Goal: Task Accomplishment & Management: Use online tool/utility

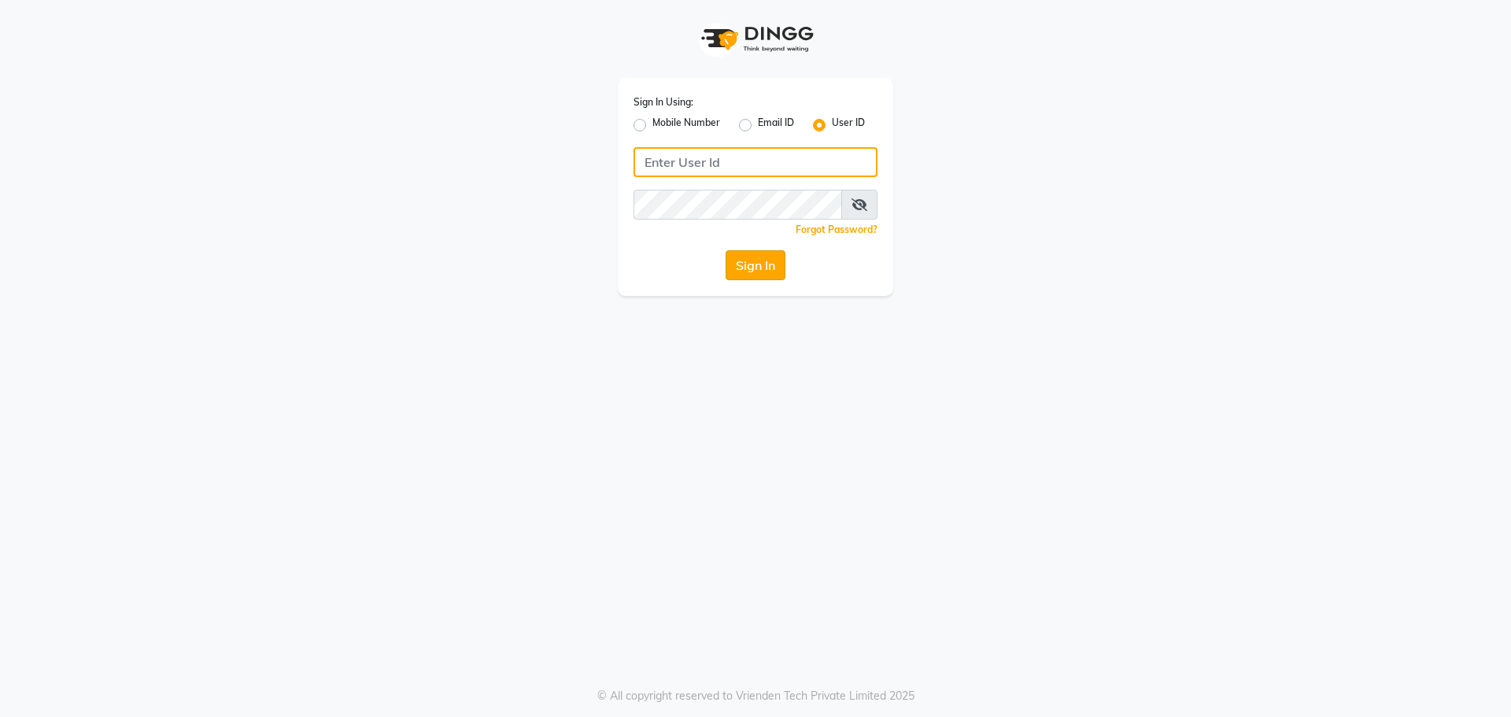
type input "rhapsody"
click at [759, 256] on button "Sign In" at bounding box center [756, 265] width 60 height 30
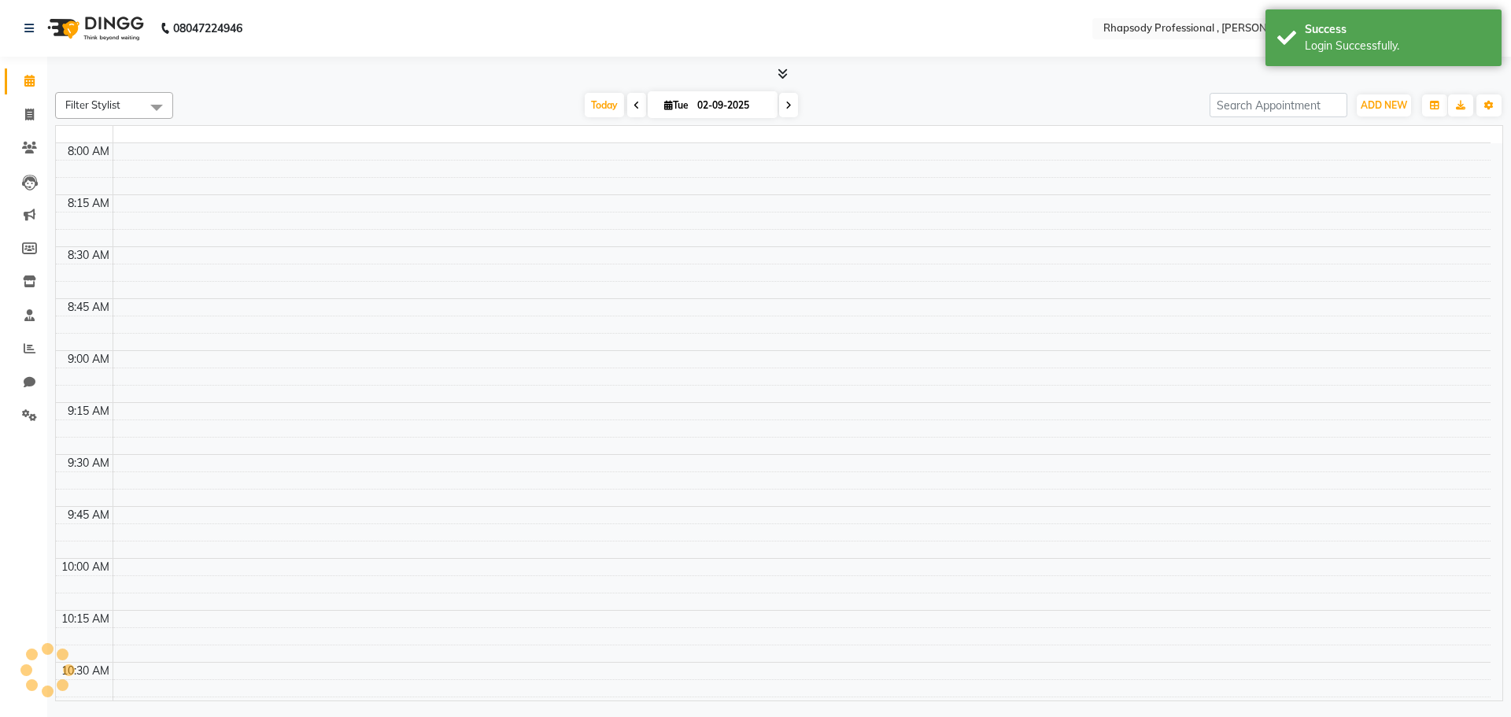
select select "en"
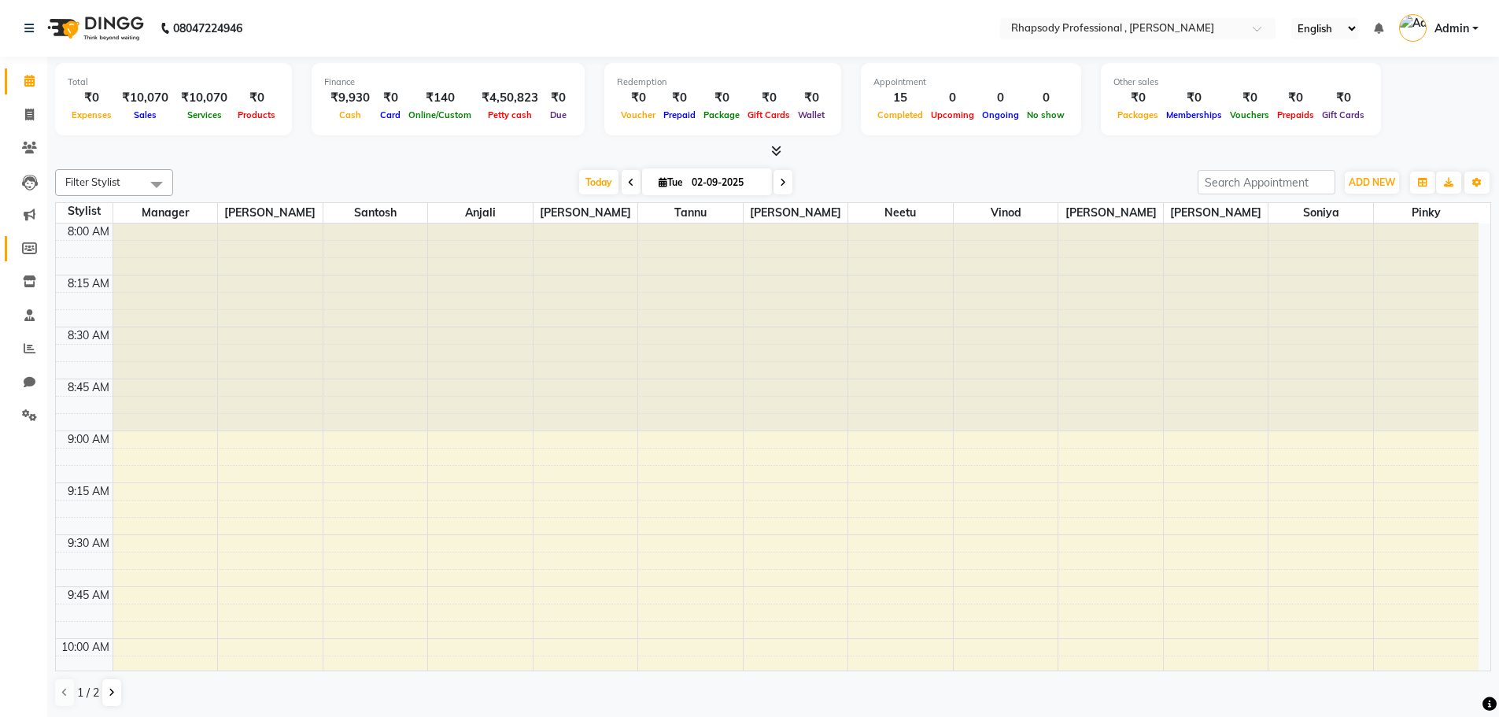
click at [27, 237] on link "Members" at bounding box center [24, 249] width 38 height 26
select select
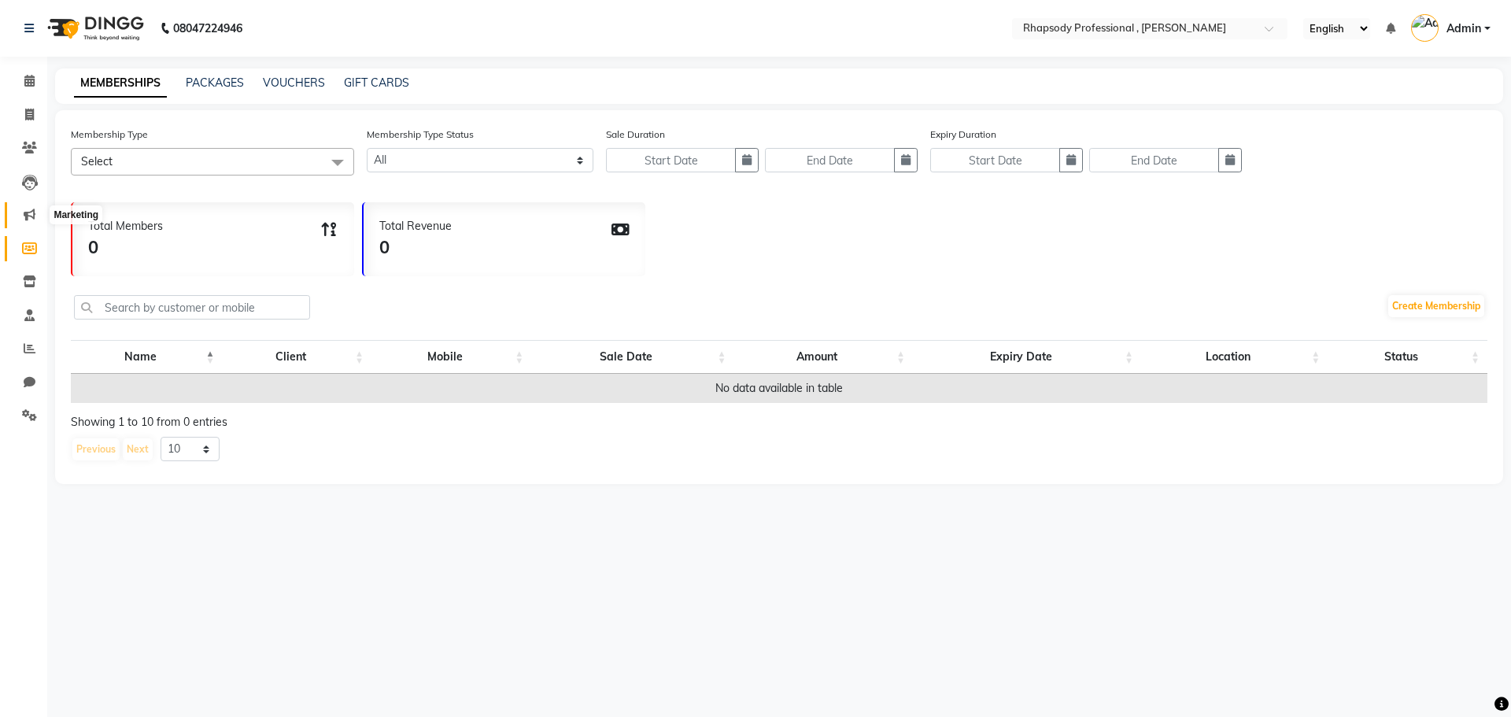
click at [26, 212] on icon at bounding box center [30, 215] width 12 height 12
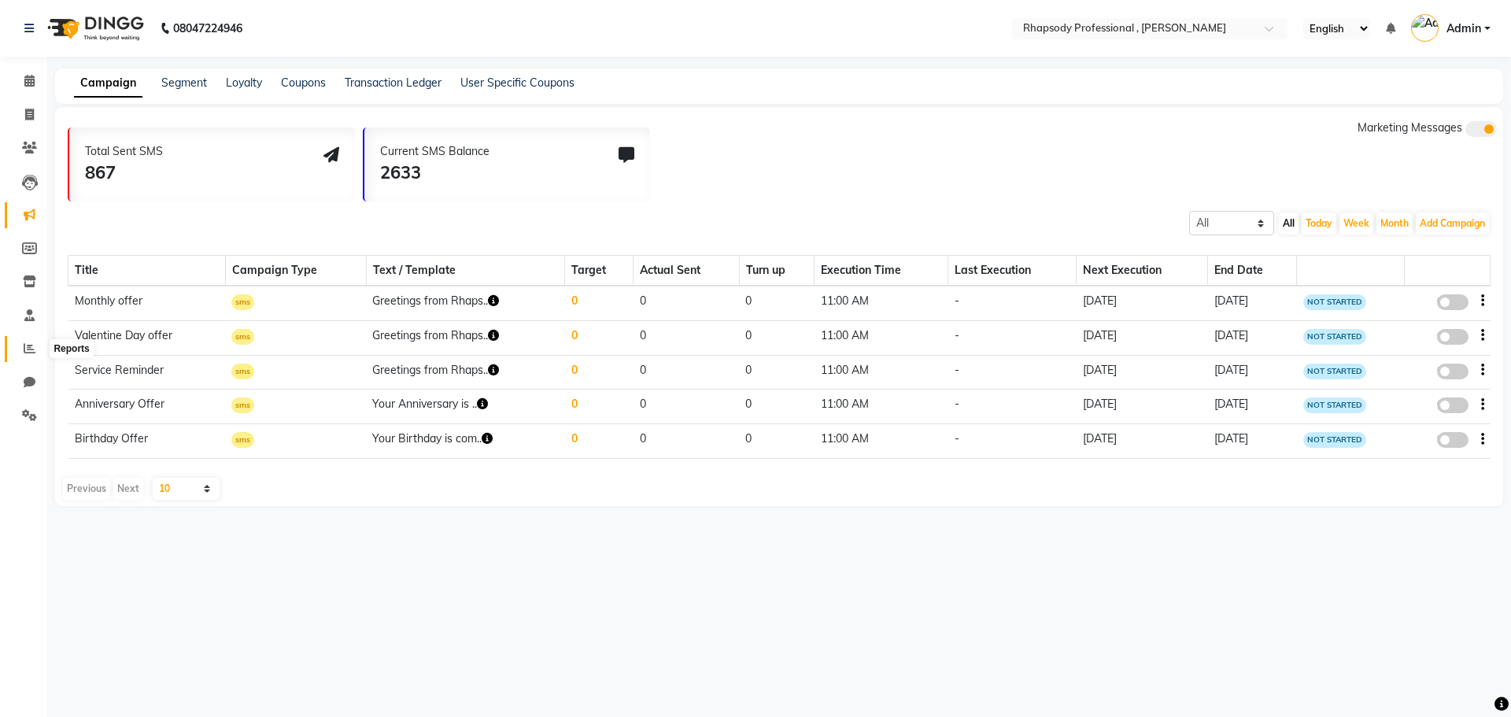
click at [29, 349] on icon at bounding box center [30, 348] width 12 height 12
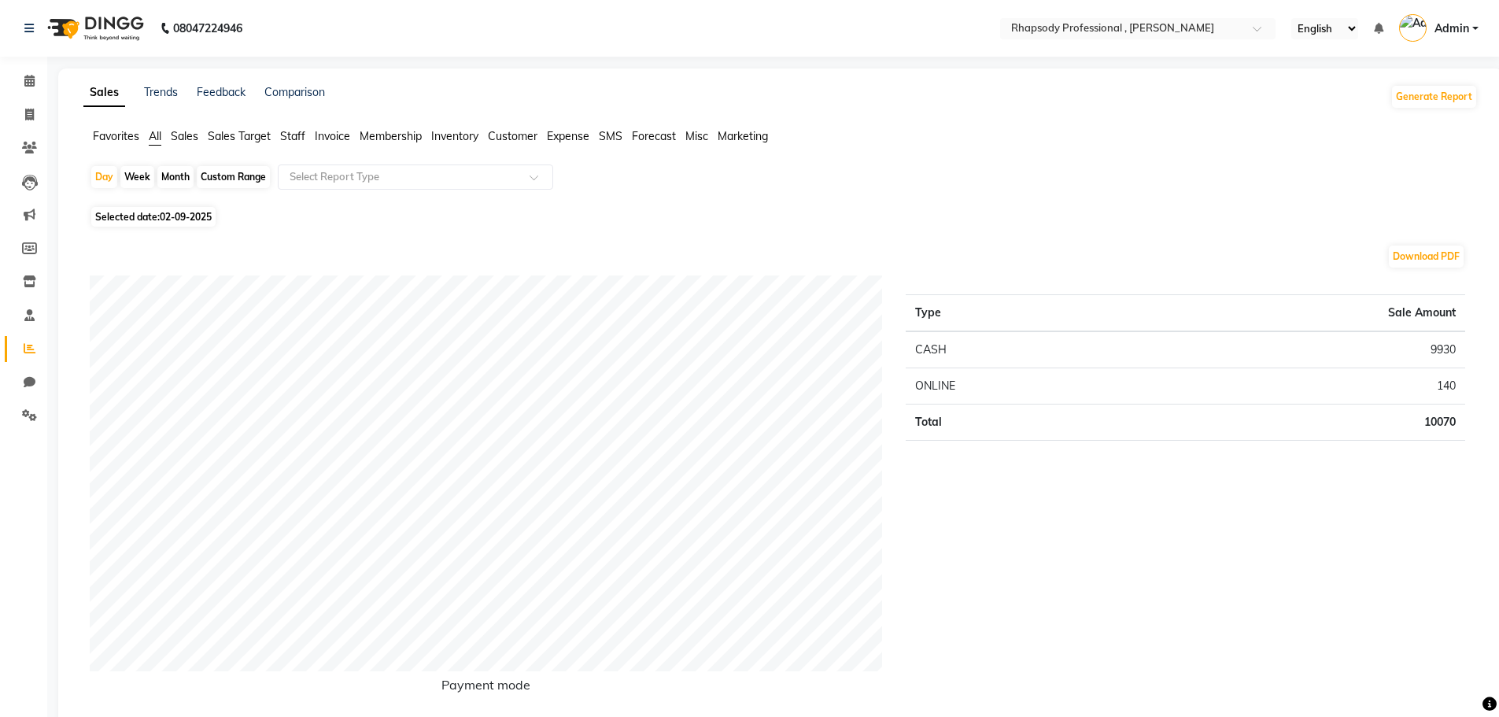
click at [294, 139] on span "Staff" at bounding box center [292, 136] width 25 height 14
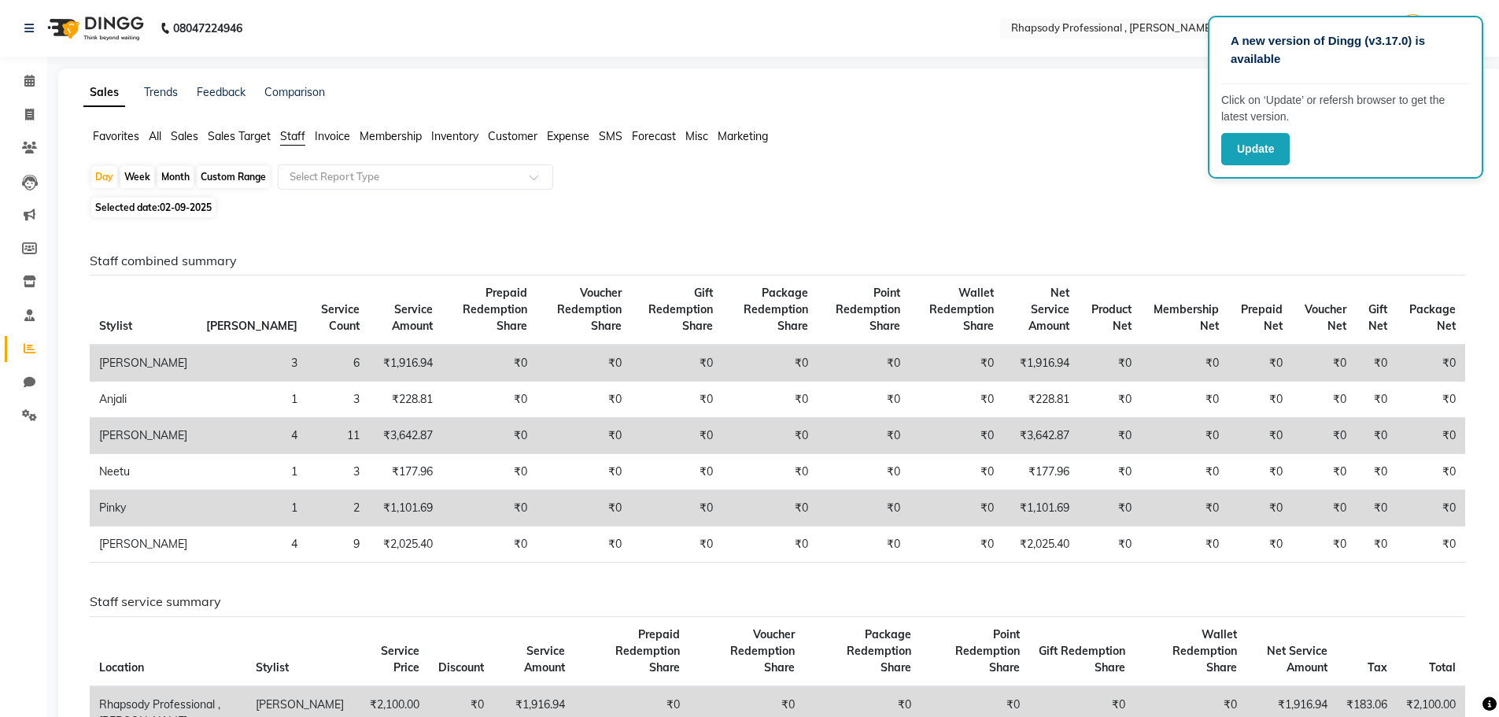
click at [183, 135] on span "Sales" at bounding box center [185, 136] width 28 height 14
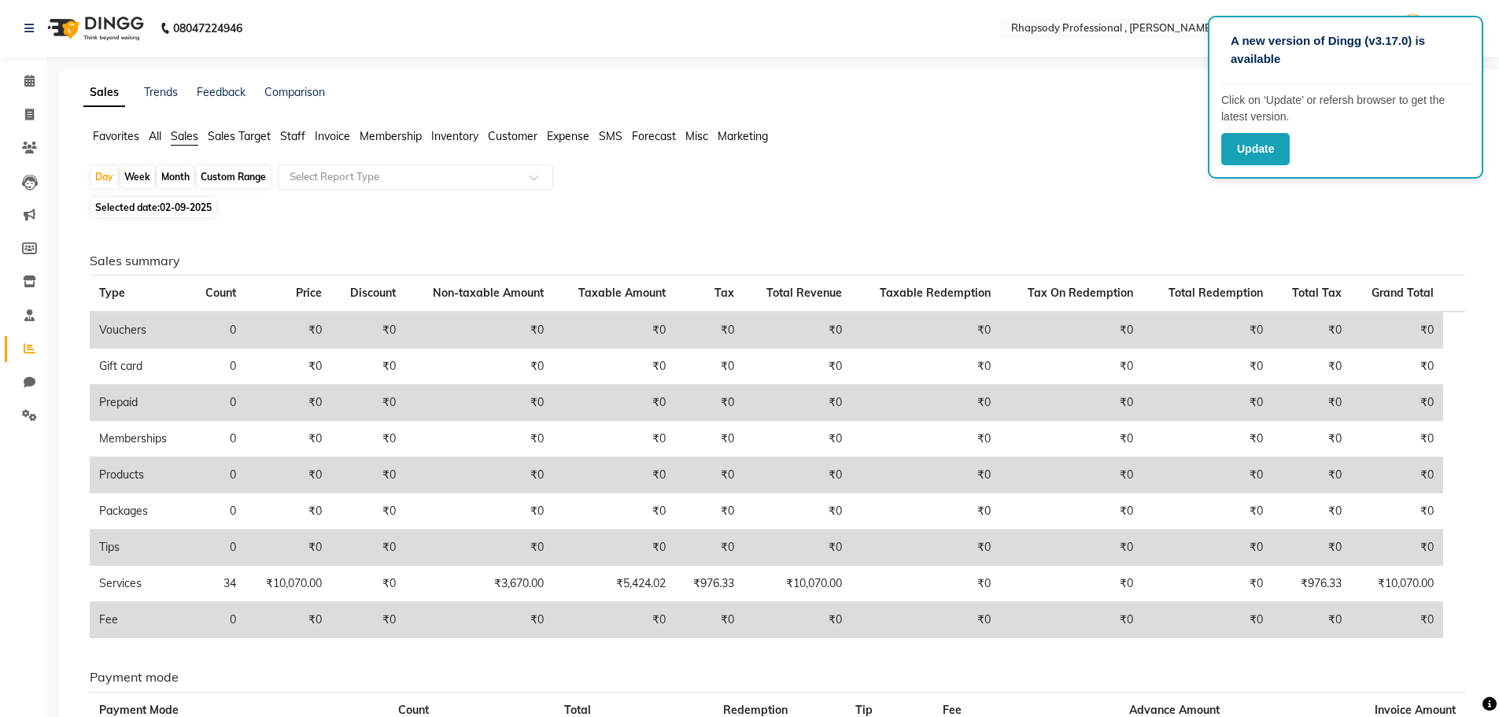
click at [185, 139] on span "Sales" at bounding box center [185, 136] width 28 height 14
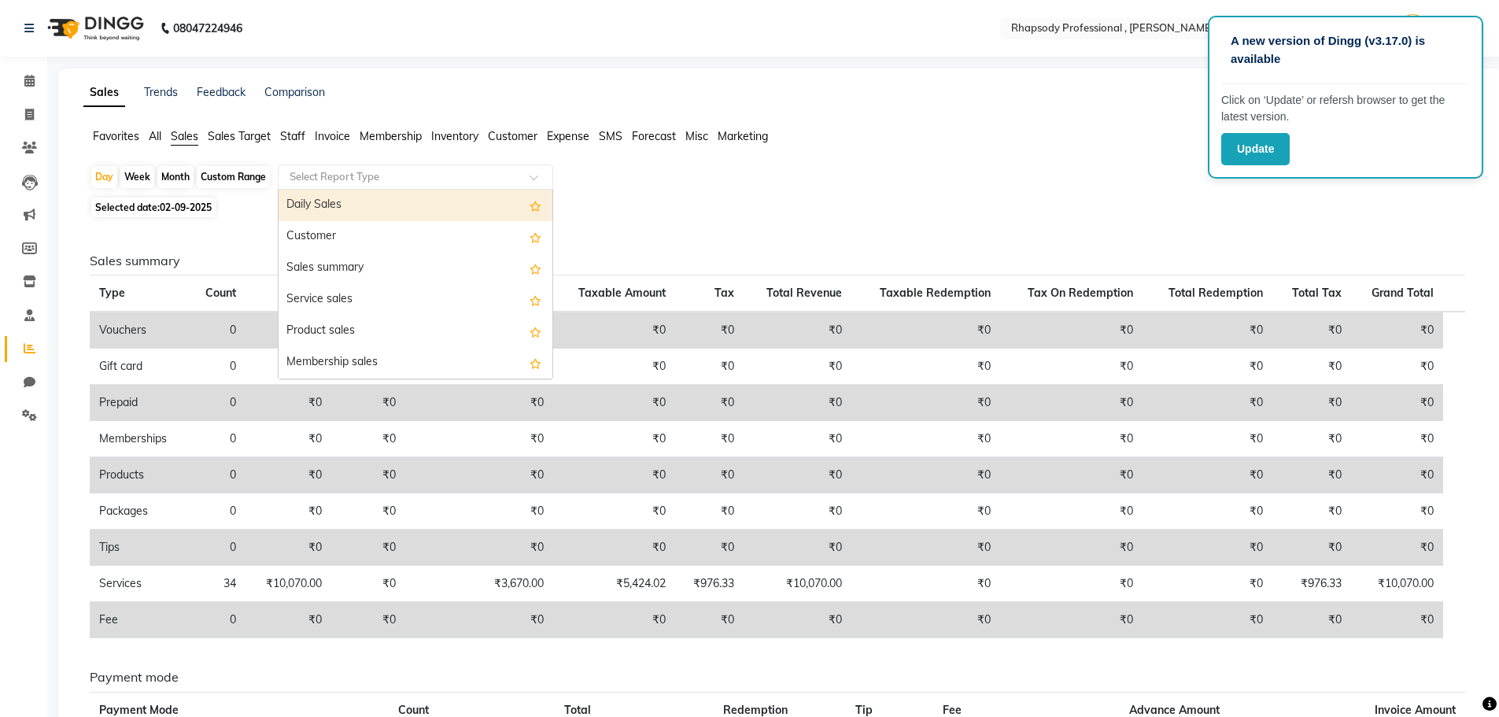
click at [357, 179] on input "text" at bounding box center [399, 177] width 227 height 16
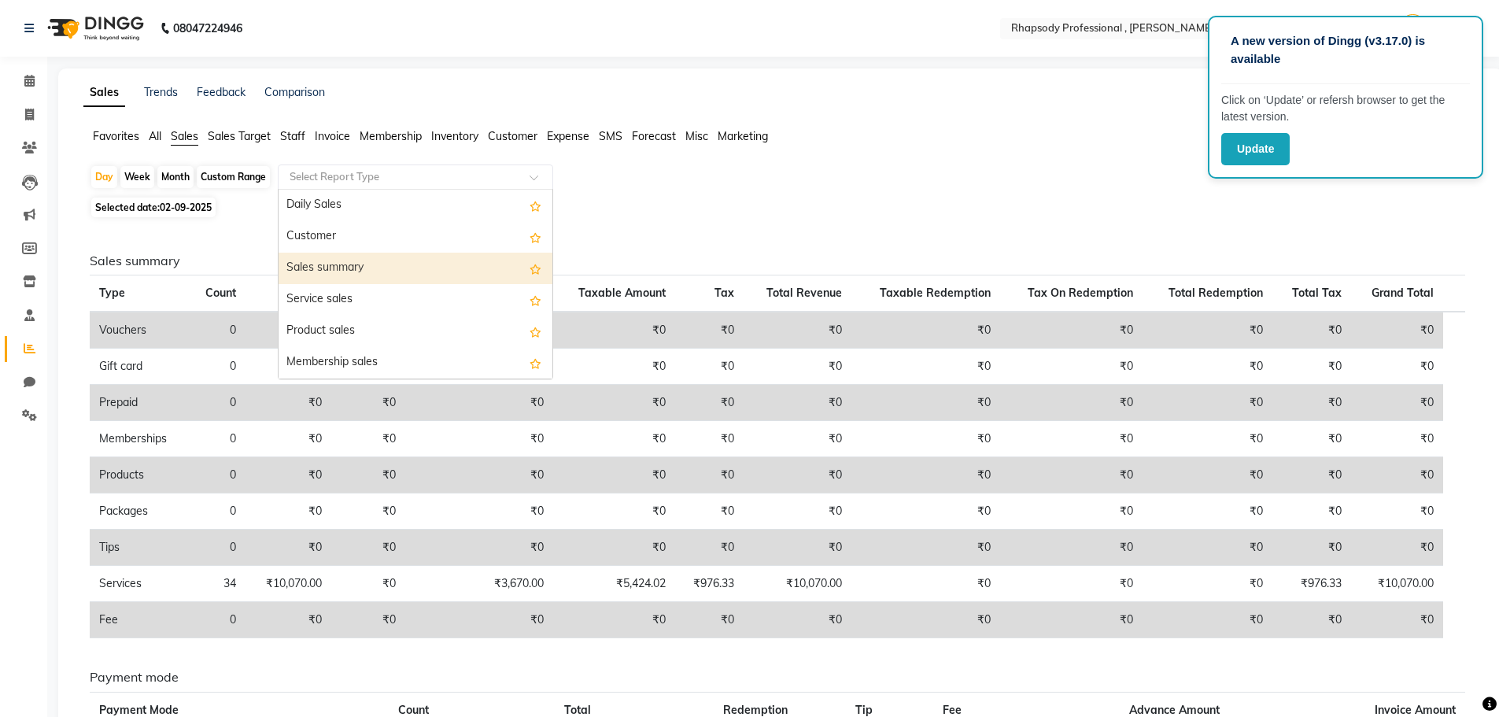
click at [348, 269] on div "Sales summary" at bounding box center [416, 268] width 274 height 31
select select "full_report"
select select "csv"
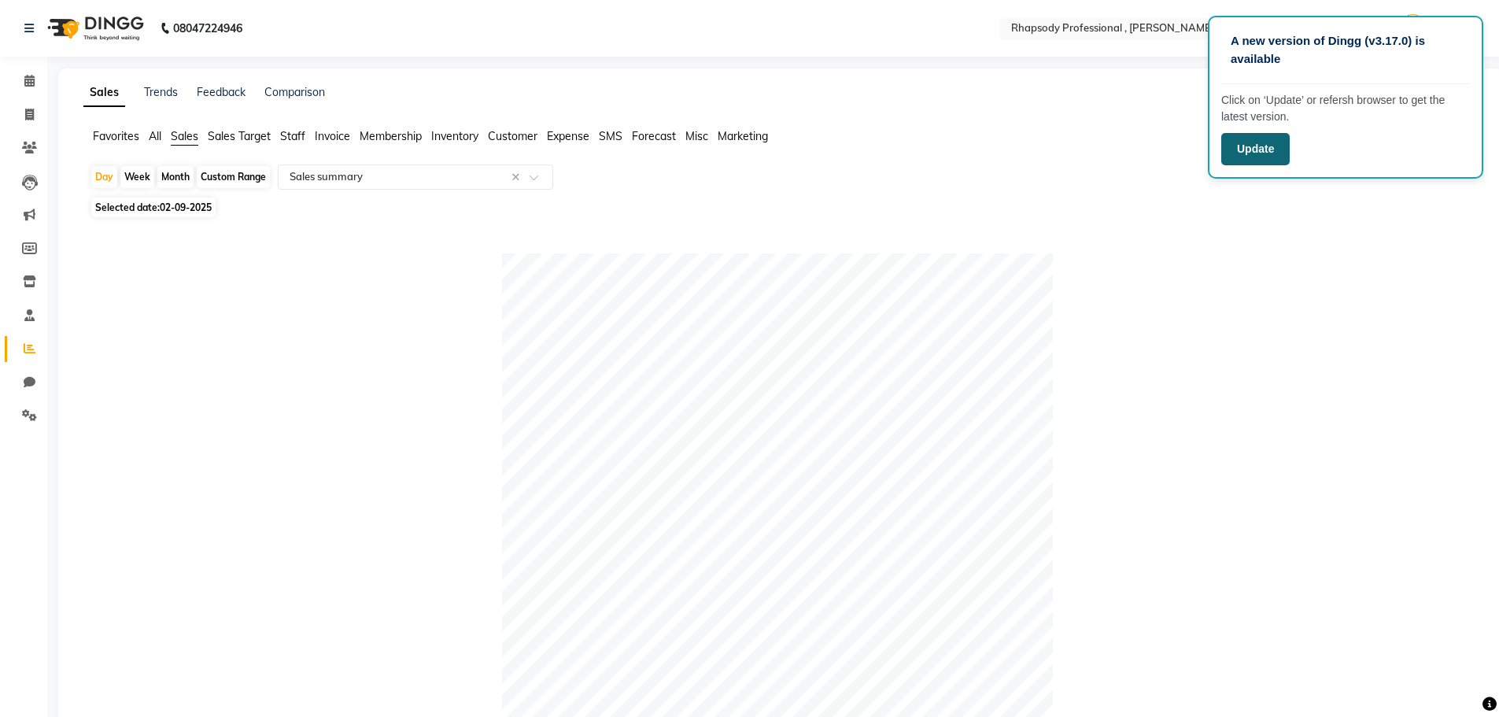
click at [1280, 159] on button "Update" at bounding box center [1255, 149] width 68 height 32
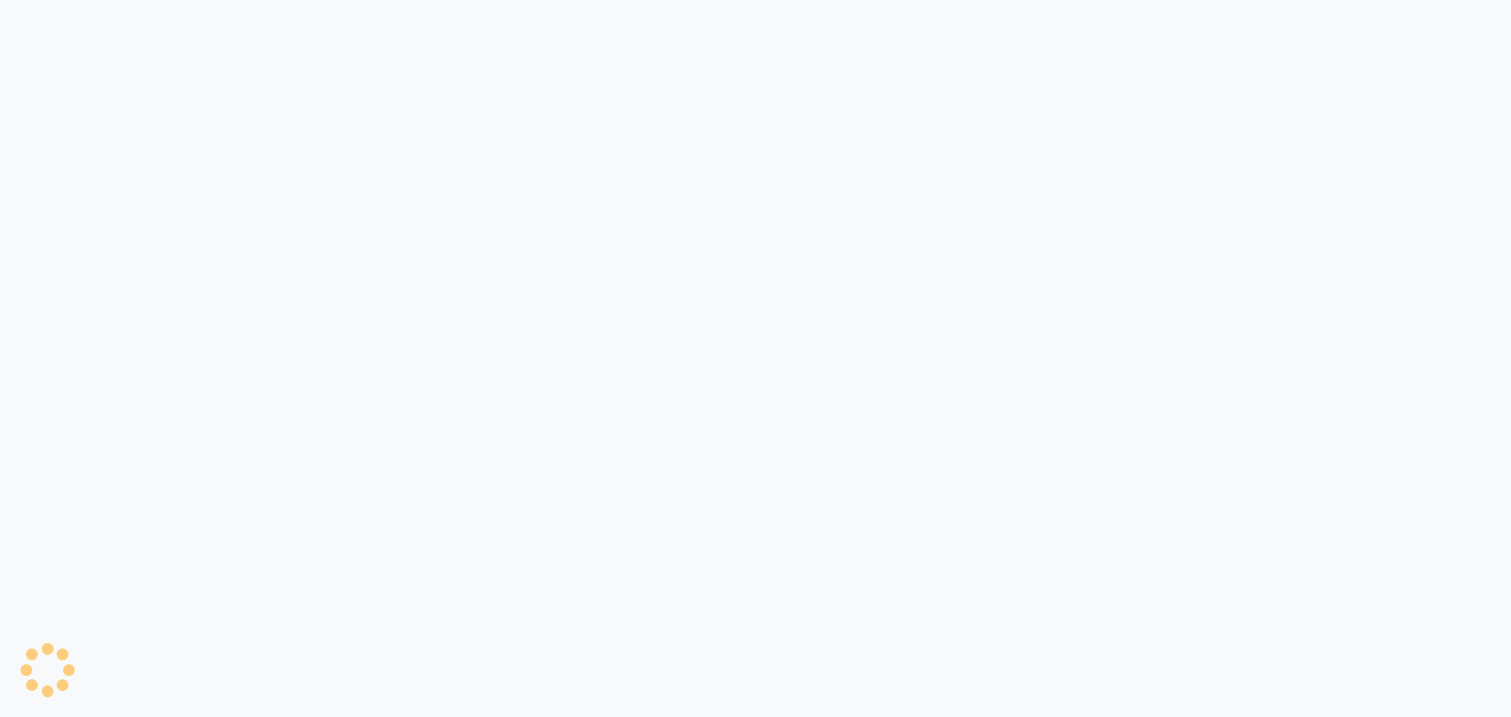
click at [1502, 116] on div at bounding box center [755, 358] width 1511 height 717
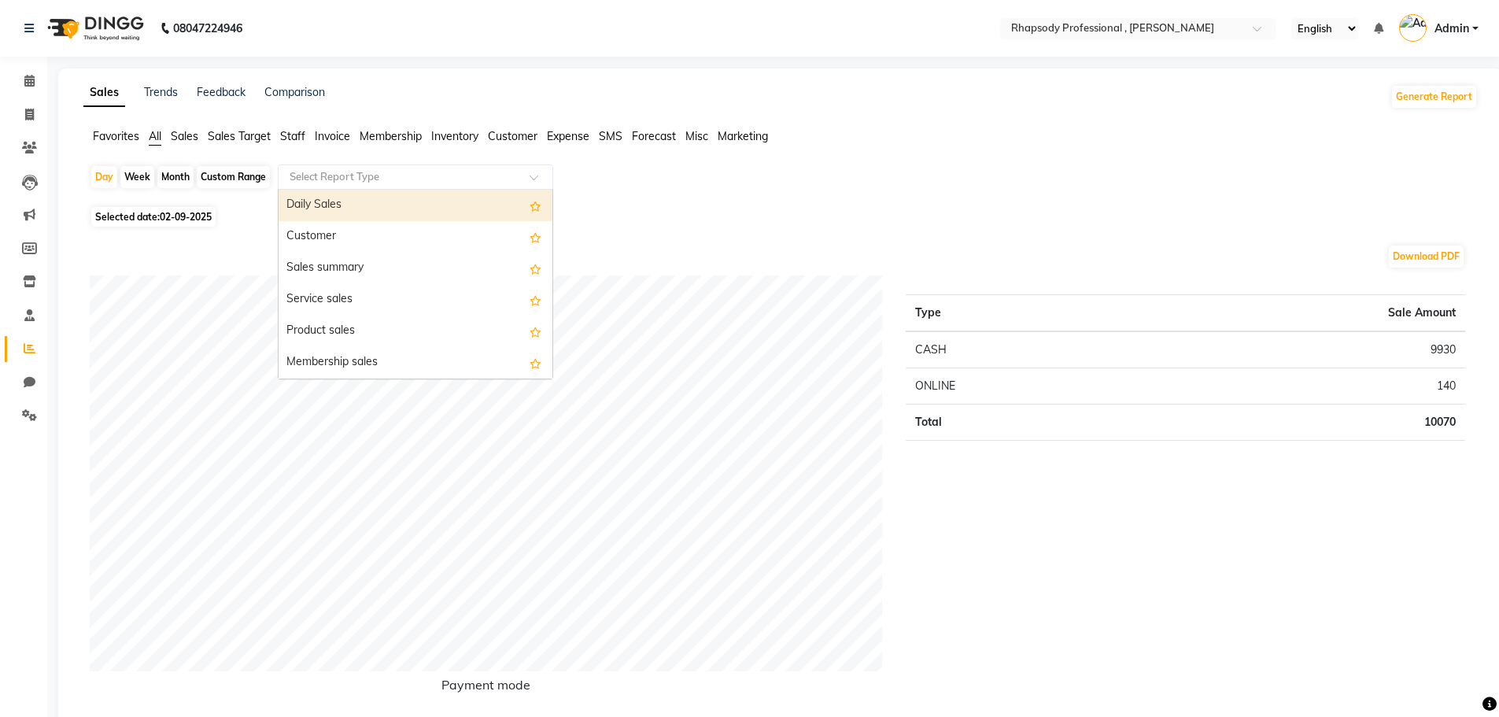
click at [390, 178] on input "text" at bounding box center [399, 177] width 227 height 16
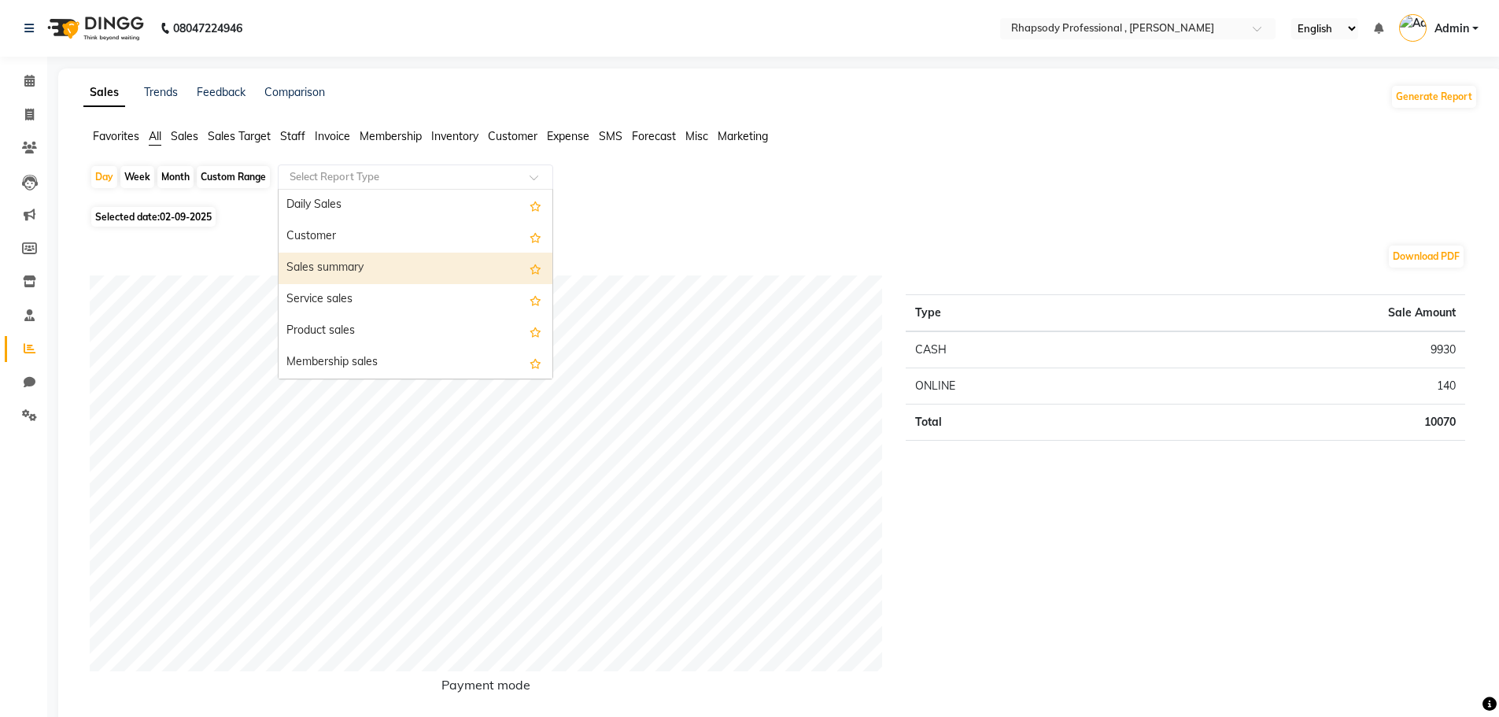
click at [342, 271] on div "Sales summary" at bounding box center [416, 268] width 274 height 31
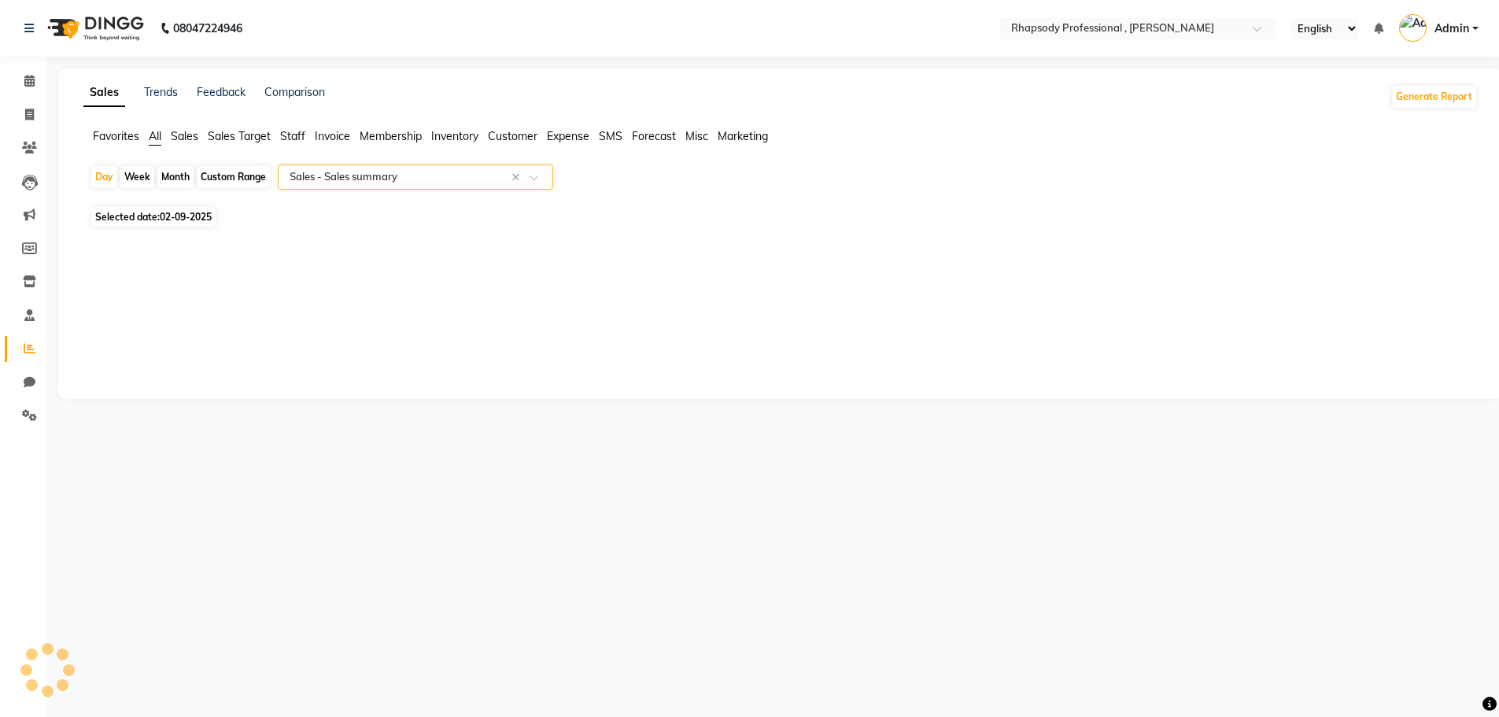
select select "full_report"
select select "csv"
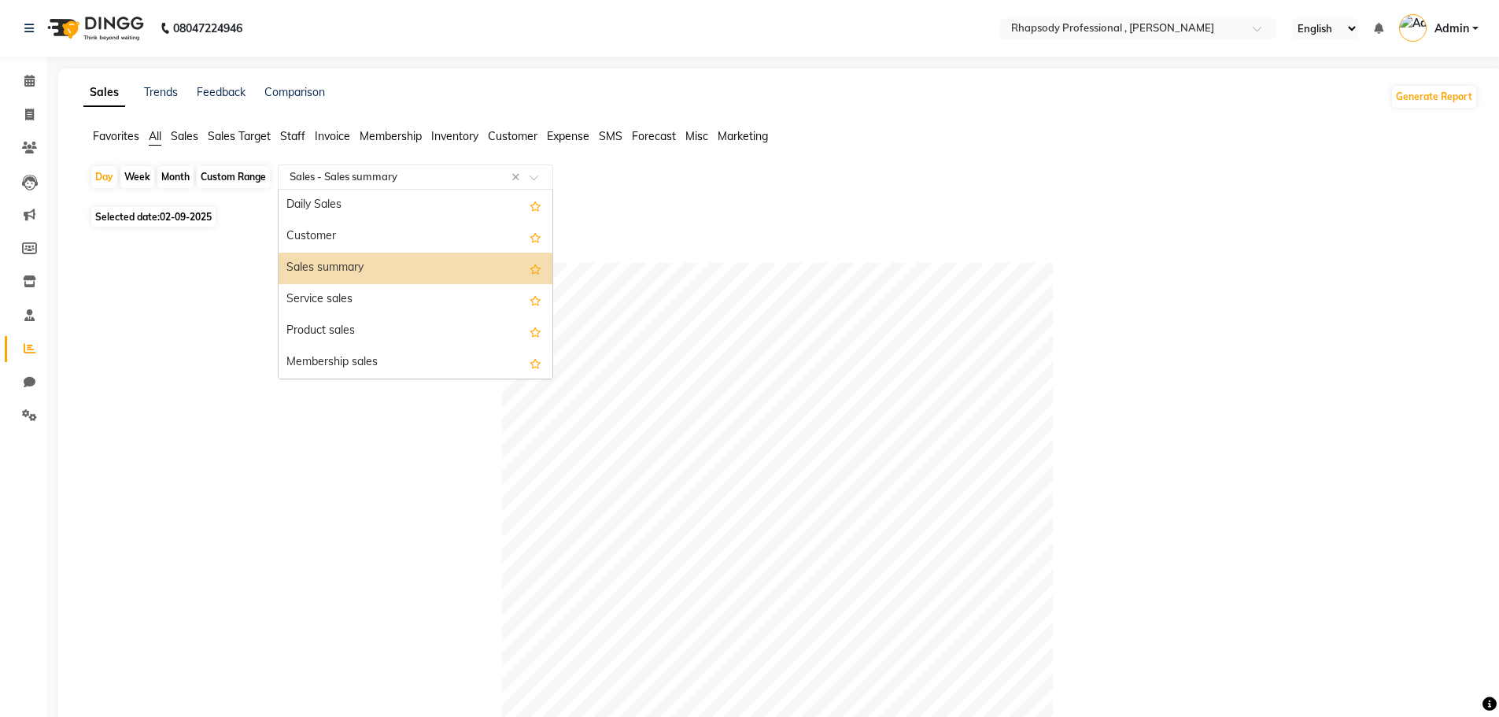
click at [455, 177] on input "text" at bounding box center [399, 177] width 227 height 16
click at [331, 300] on div "Service sales" at bounding box center [416, 299] width 274 height 31
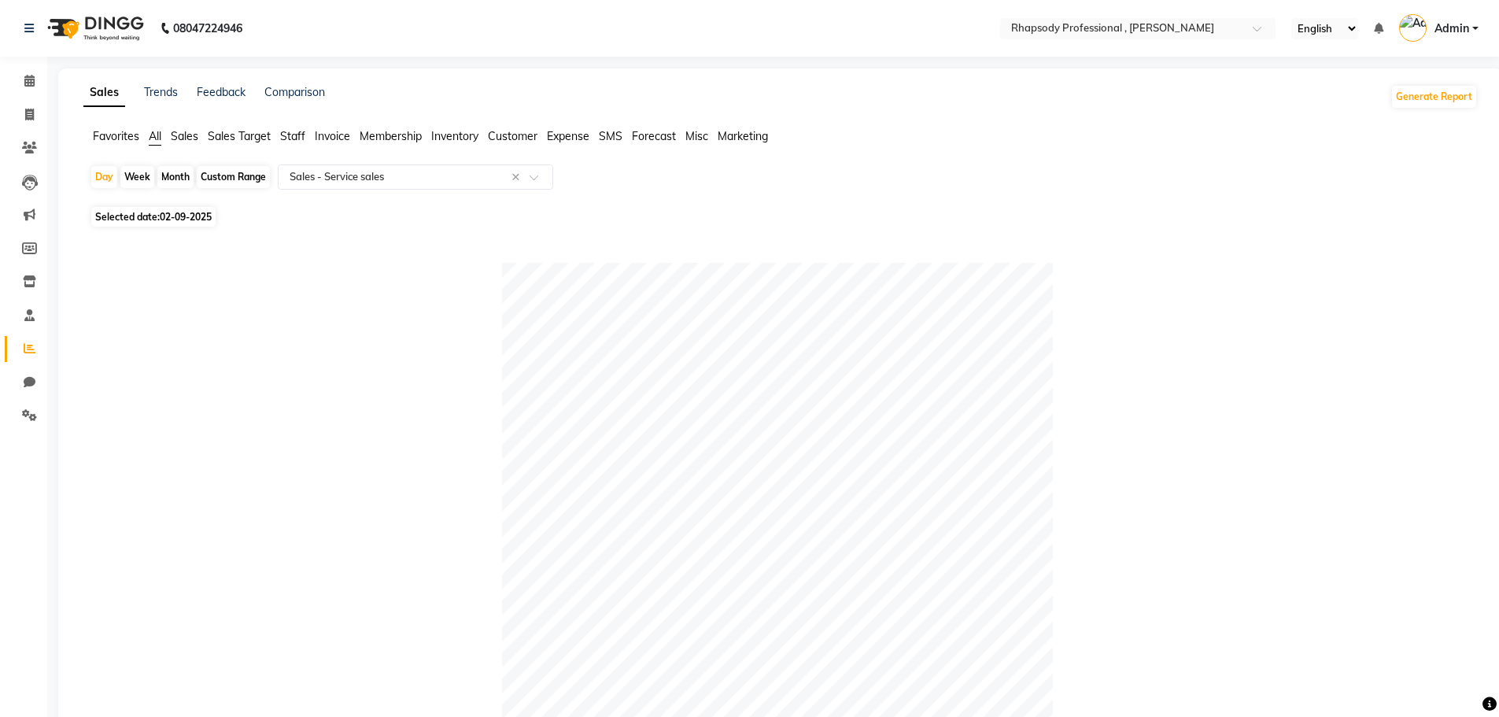
click at [172, 173] on div "Month" at bounding box center [175, 177] width 36 height 22
select select "9"
select select "2025"
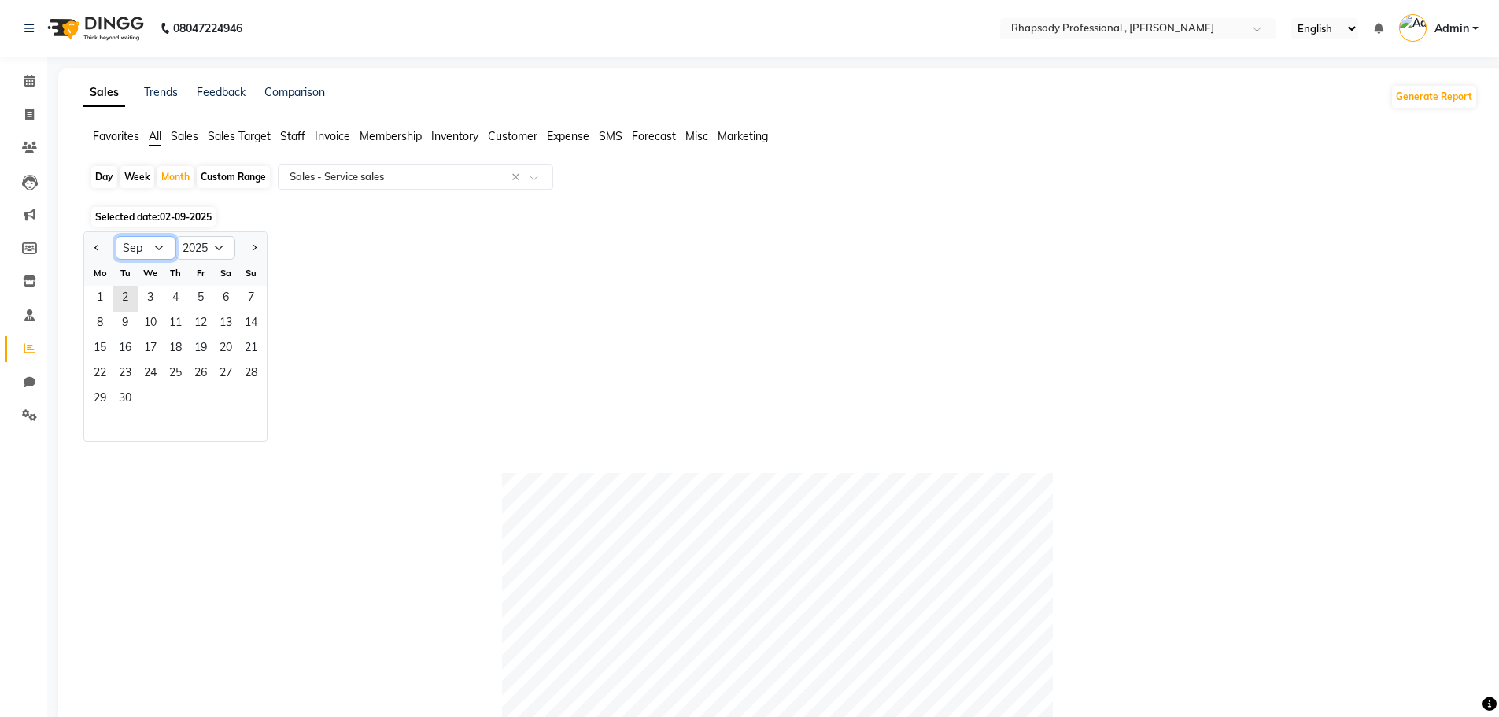
click at [162, 246] on select "Jan Feb Mar Apr May Jun [DATE] Aug Sep Oct Nov Dec" at bounding box center [146, 248] width 60 height 24
select select "8"
click at [116, 236] on select "Jan Feb Mar Apr May Jun [DATE] Aug Sep Oct Nov Dec" at bounding box center [146, 248] width 60 height 24
click at [201, 298] on span "1" at bounding box center [200, 298] width 25 height 25
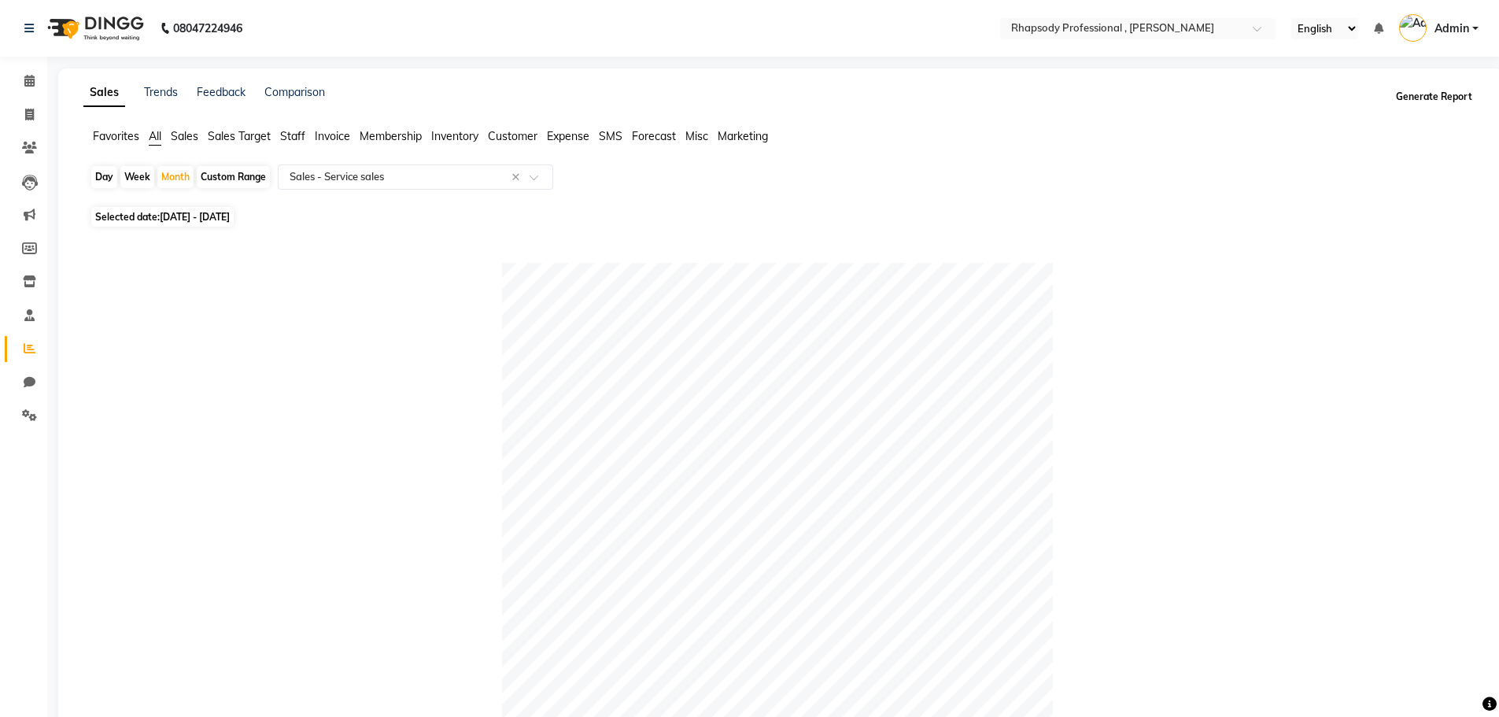
click at [1430, 102] on button "Generate Report" at bounding box center [1434, 97] width 84 height 22
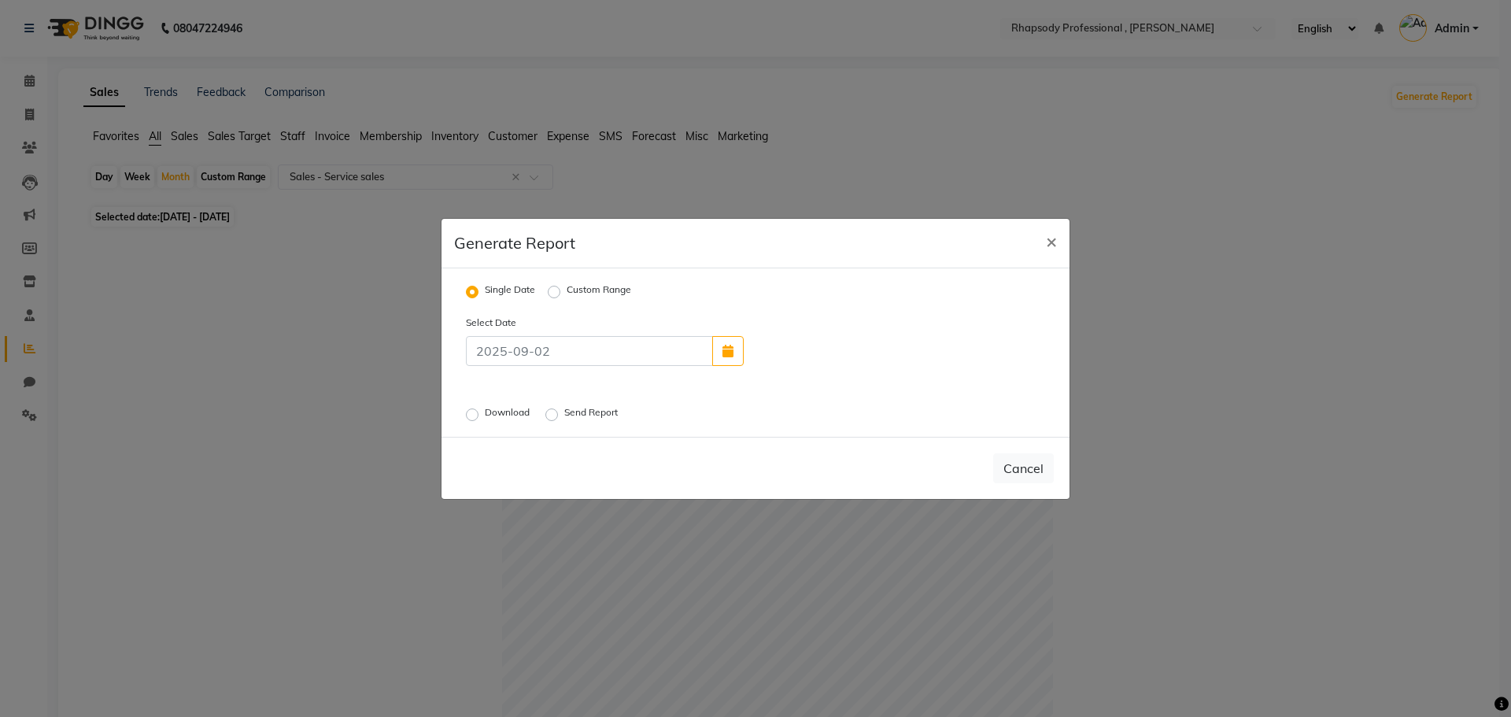
click at [567, 294] on label "Custom Range" at bounding box center [599, 292] width 65 height 19
click at [558, 294] on input "Custom Range" at bounding box center [556, 291] width 11 height 11
radio input "true"
select select "9"
select select "2025"
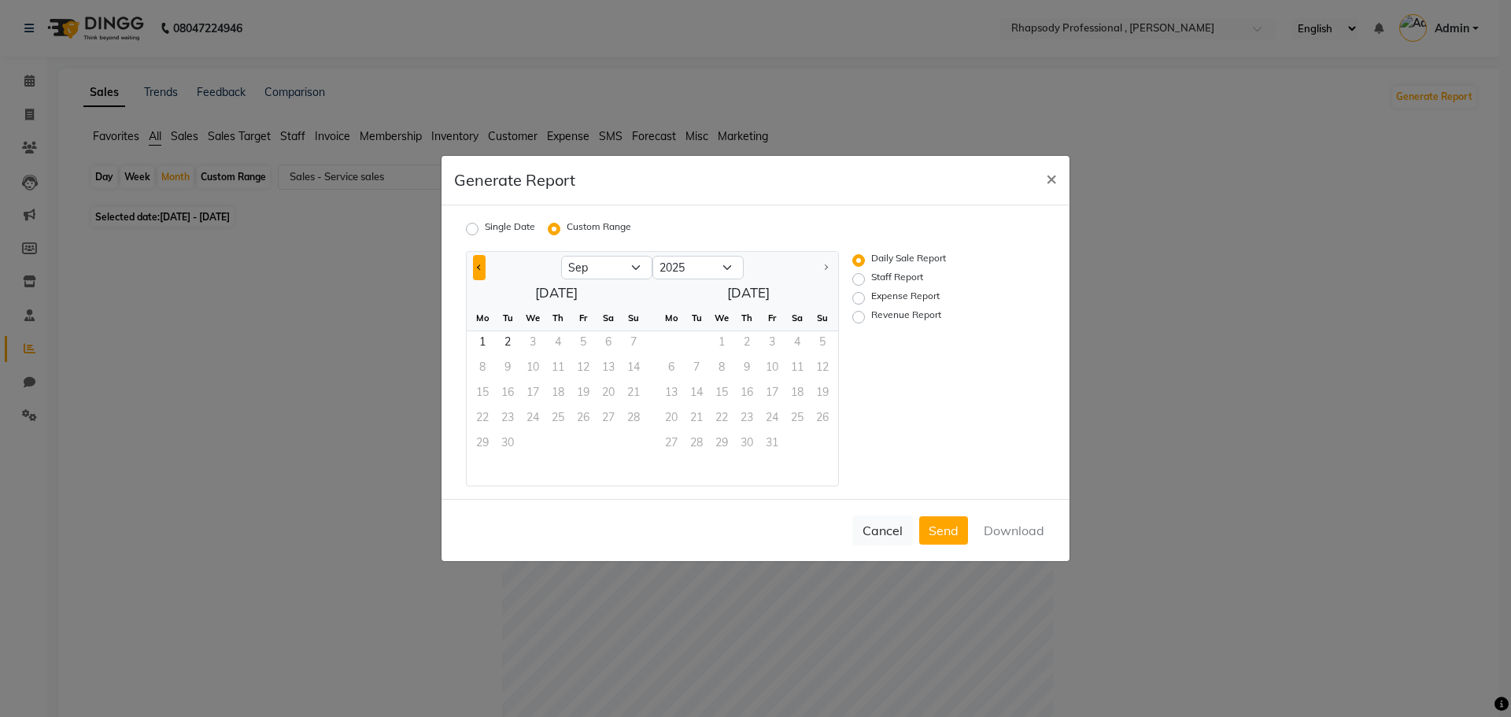
click at [477, 264] on button "Previous month" at bounding box center [479, 267] width 13 height 25
select select "8"
click at [578, 339] on span "1" at bounding box center [583, 343] width 25 height 25
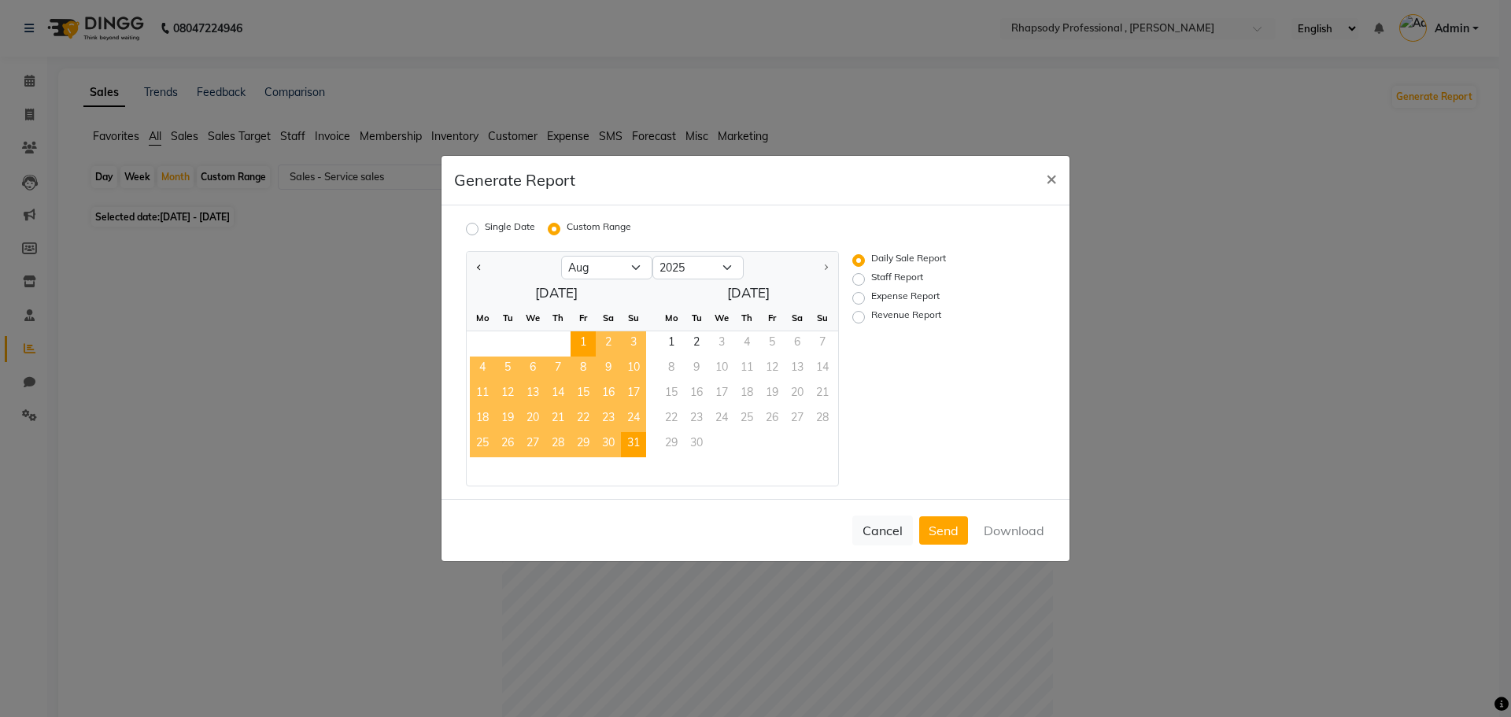
click at [631, 436] on span "31" at bounding box center [633, 444] width 25 height 25
click at [1014, 530] on button "Download" at bounding box center [1013, 530] width 79 height 28
click at [1051, 180] on span "×" at bounding box center [1051, 178] width 11 height 24
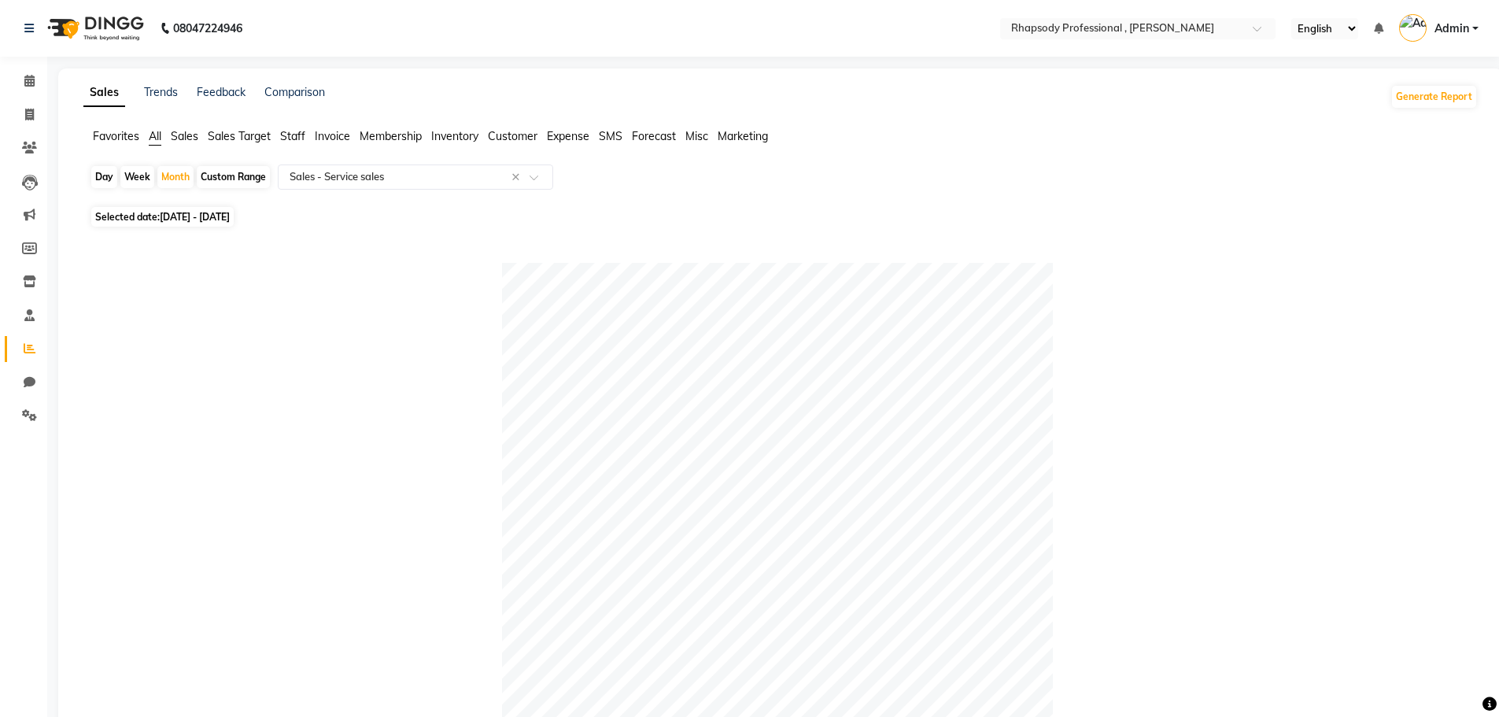
click at [508, 129] on span "Customer" at bounding box center [513, 136] width 50 height 14
click at [343, 136] on span "Invoice" at bounding box center [332, 136] width 35 height 14
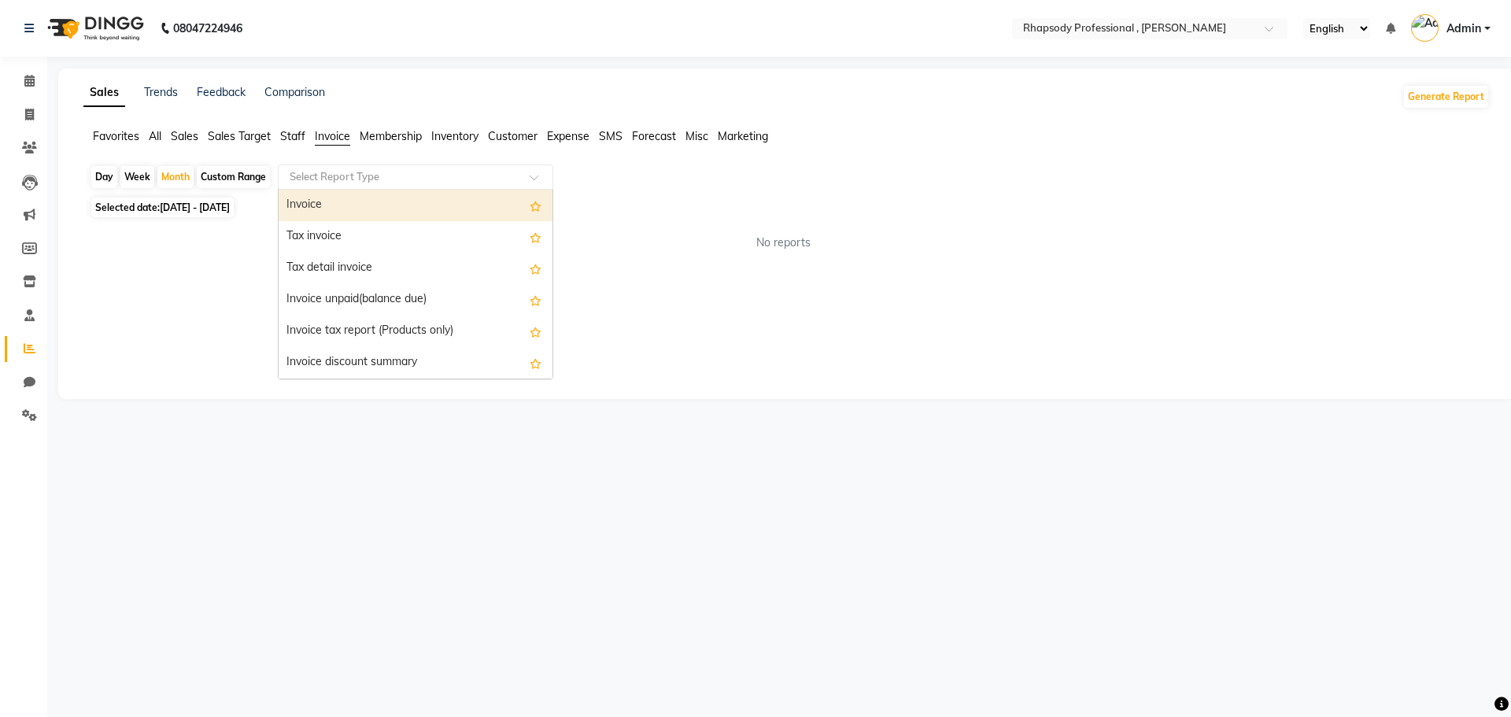
click at [312, 172] on input "text" at bounding box center [399, 177] width 227 height 16
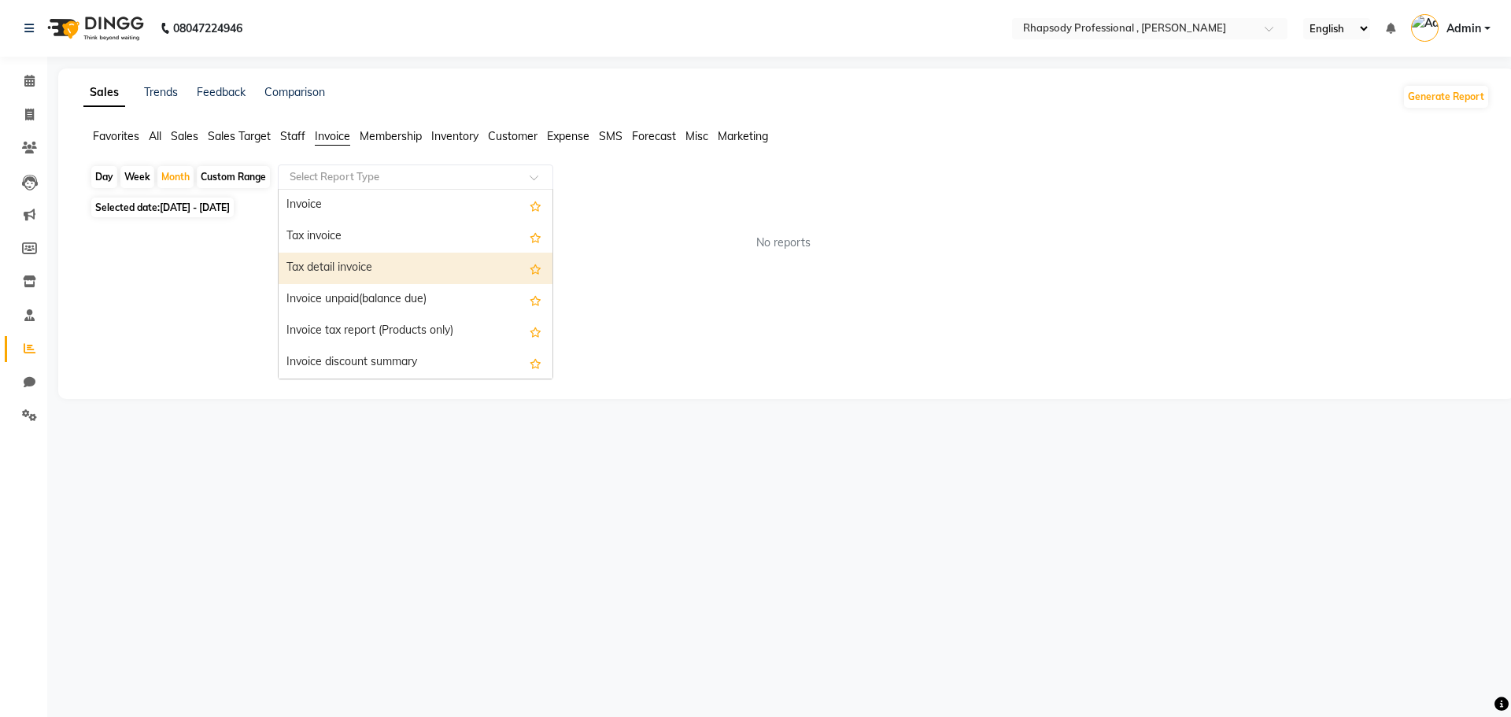
click at [342, 271] on div "Tax detail invoice" at bounding box center [416, 268] width 274 height 31
select select "full_report"
select select "csv"
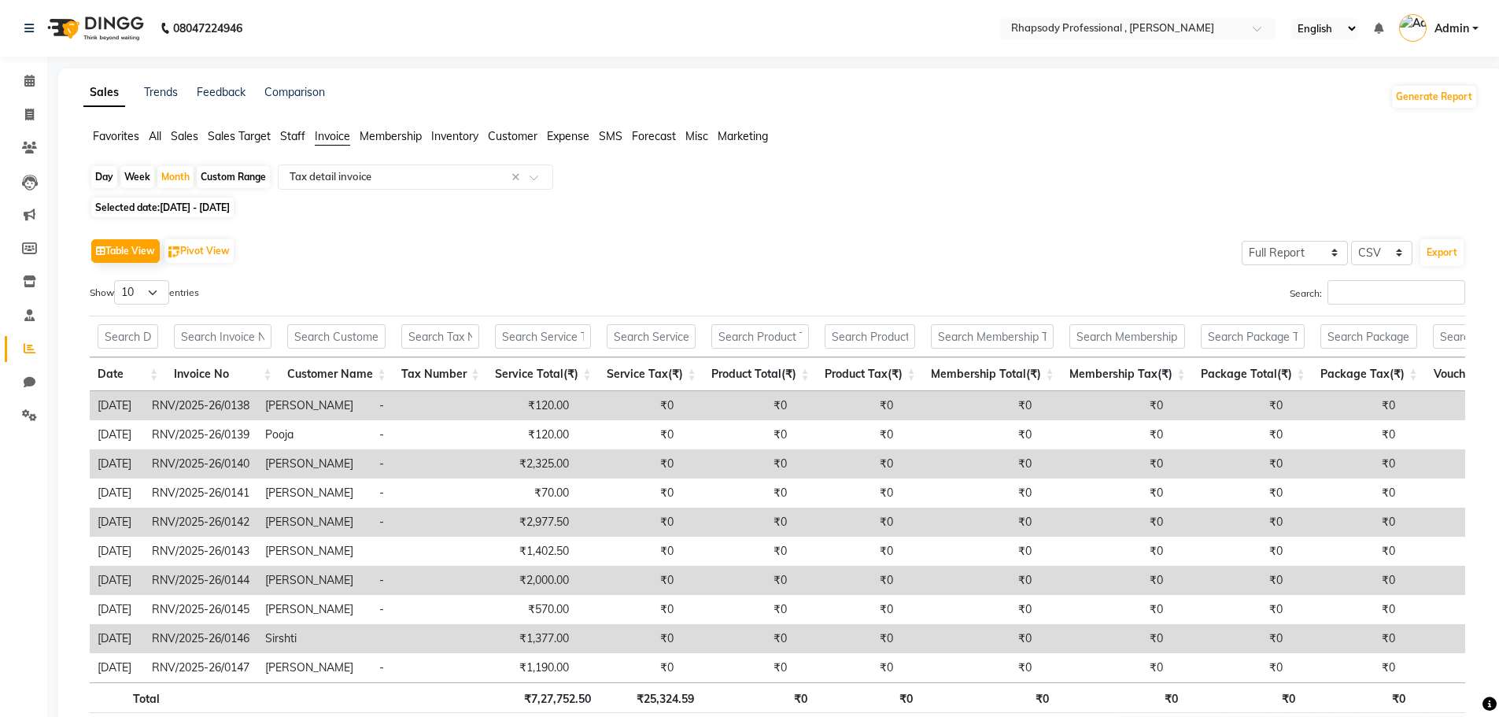
click at [248, 180] on div "Custom Range" at bounding box center [233, 177] width 73 height 22
select select "8"
select select "2025"
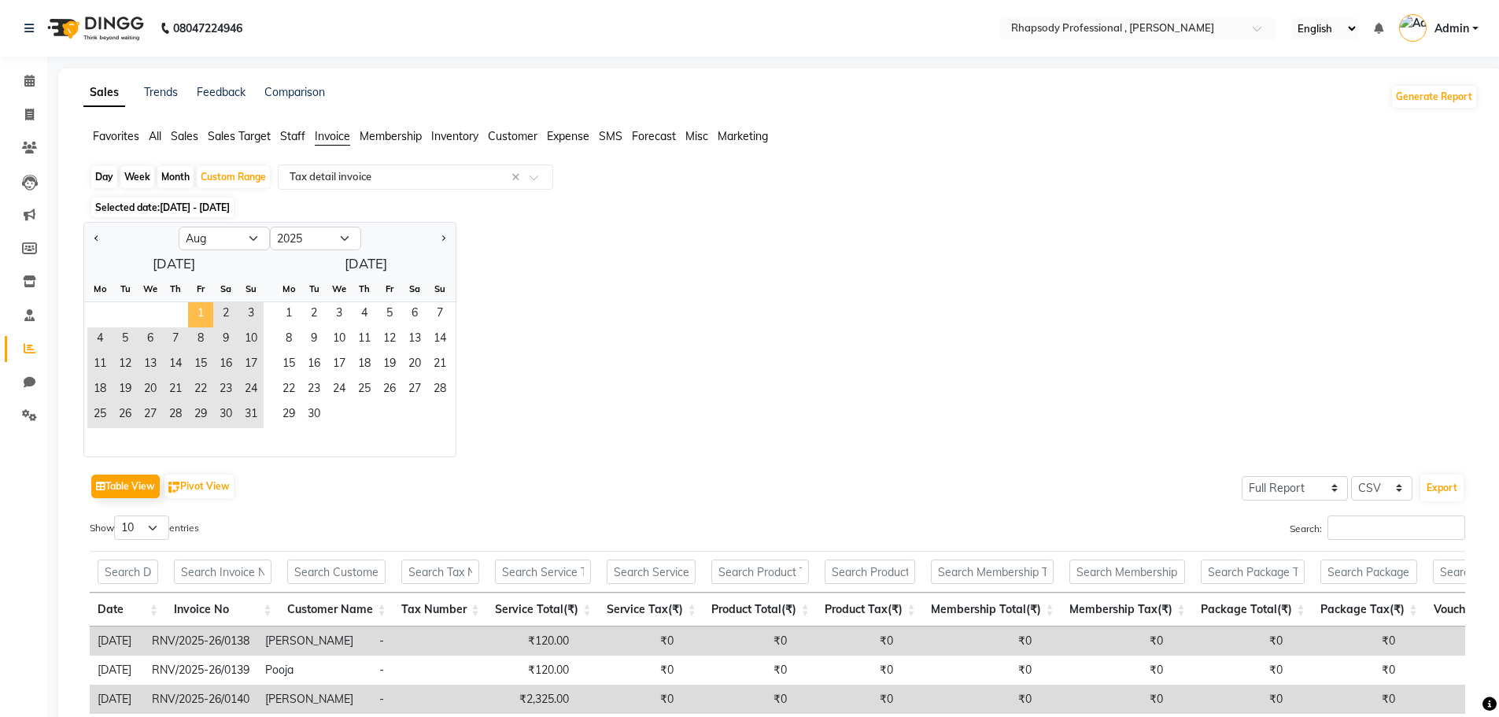
click at [200, 311] on span "1" at bounding box center [200, 314] width 25 height 25
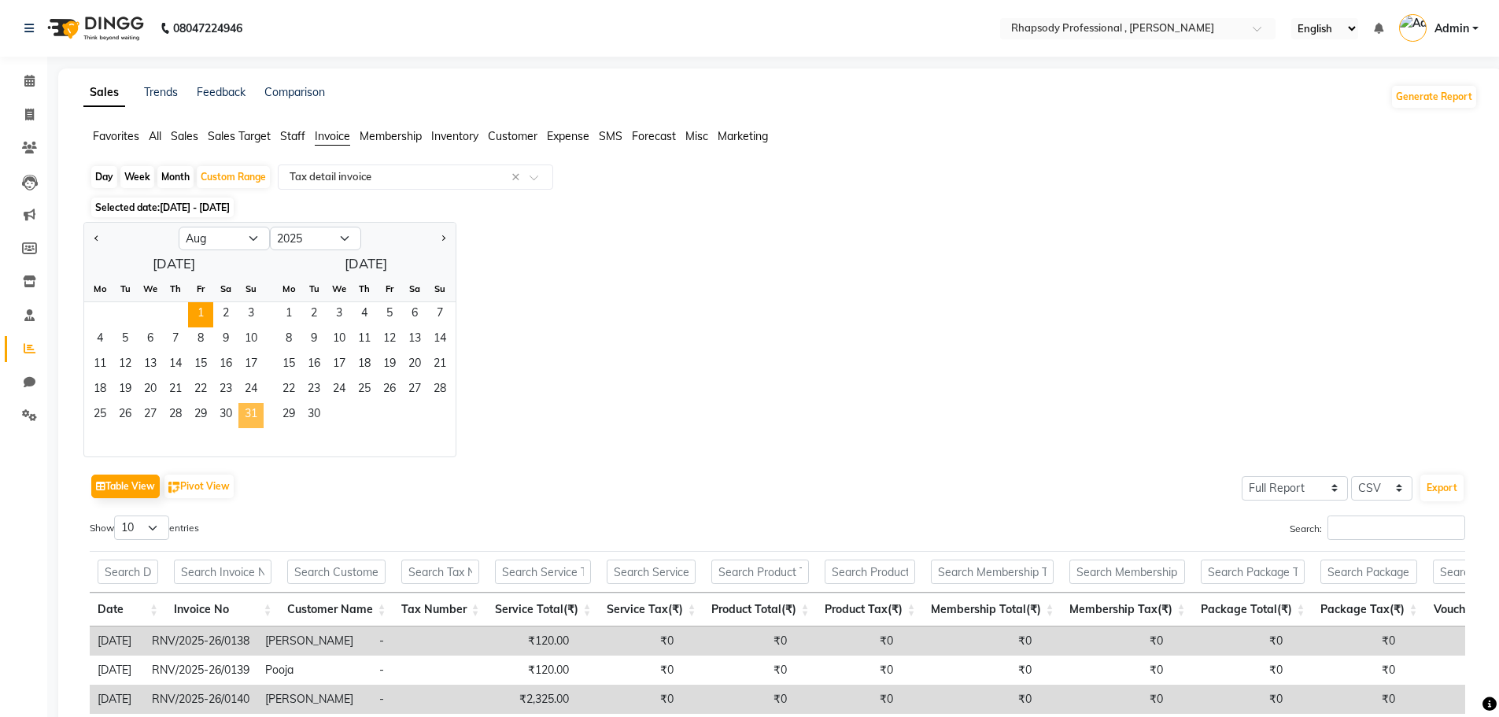
click at [249, 408] on span "31" at bounding box center [250, 415] width 25 height 25
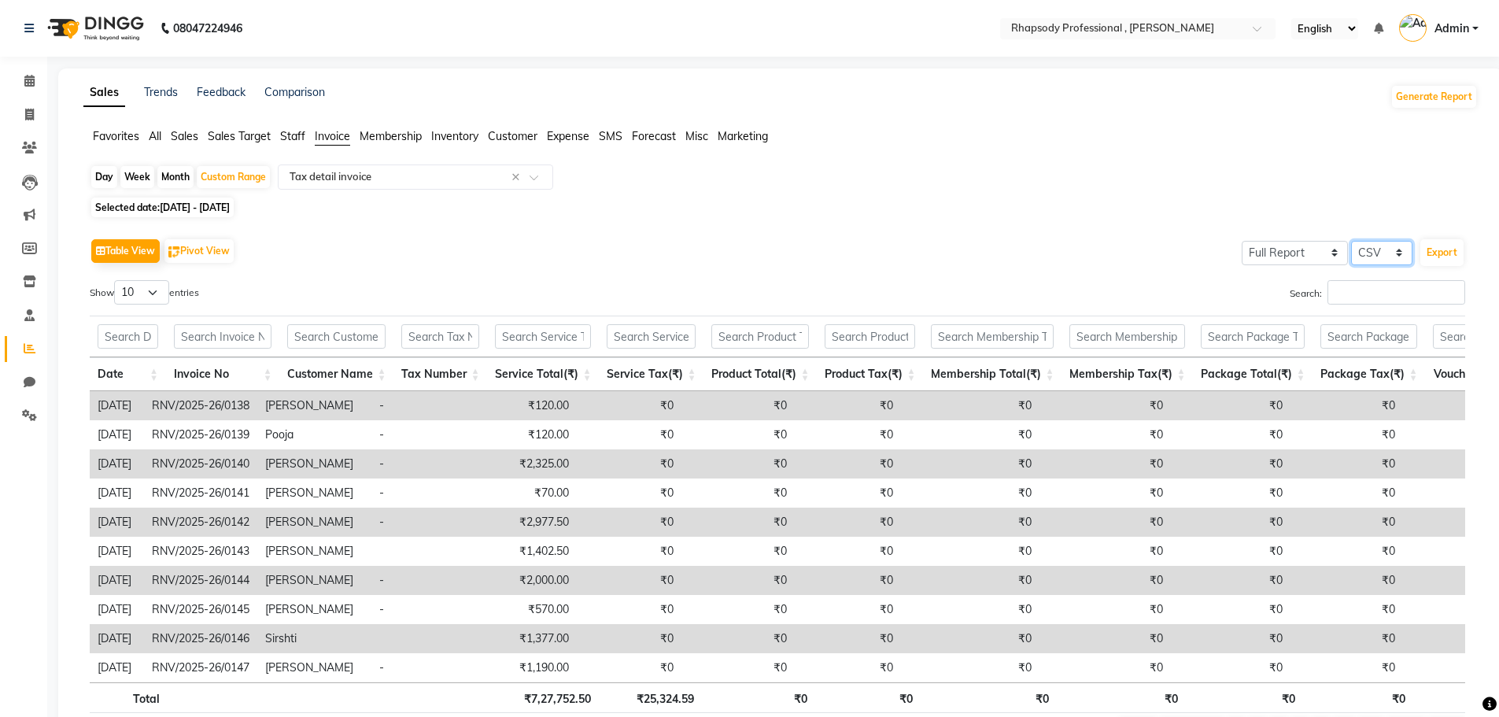
click at [1372, 256] on select "Select CSV PDF" at bounding box center [1381, 253] width 61 height 24
click at [1351, 241] on select "Select CSV PDF" at bounding box center [1381, 253] width 61 height 24
click at [1440, 248] on button "Export" at bounding box center [1442, 252] width 43 height 27
click at [969, 165] on div "Day Week Month Custom Range Select Report Type × Tax detail invoice ×" at bounding box center [781, 178] width 1382 height 28
